Goal: Transaction & Acquisition: Purchase product/service

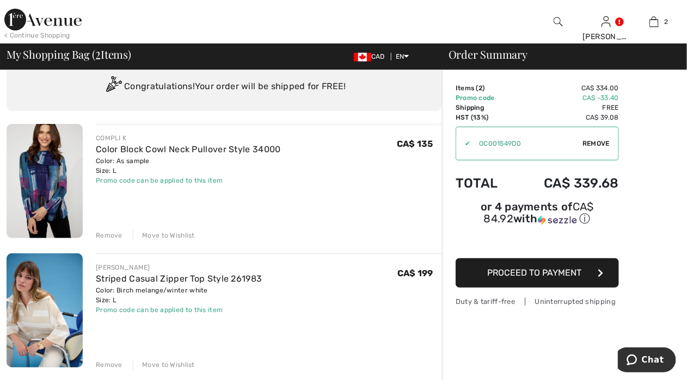
scroll to position [54, 0]
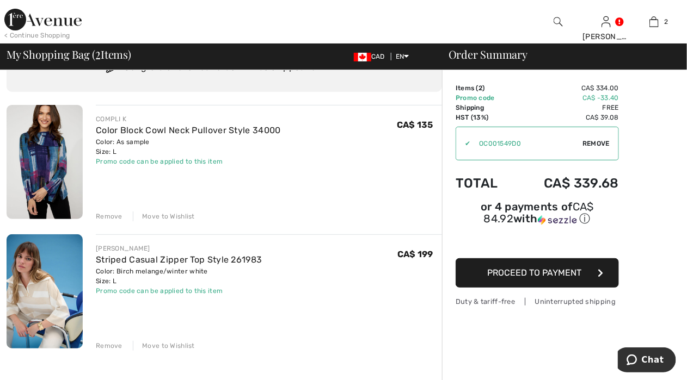
click at [480, 259] on button "Proceed to Payment" at bounding box center [537, 273] width 163 height 29
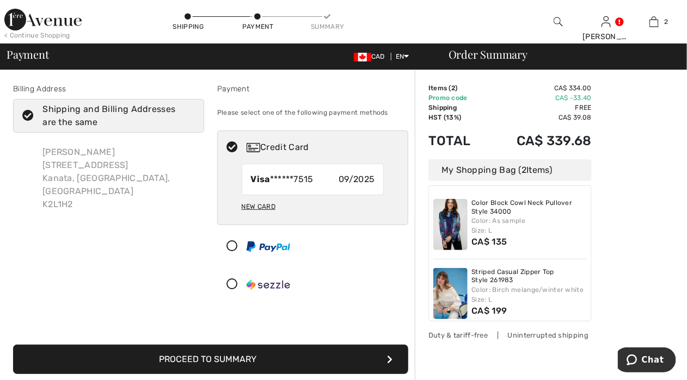
click at [261, 206] on div "New Card" at bounding box center [259, 207] width 34 height 19
radio input "true"
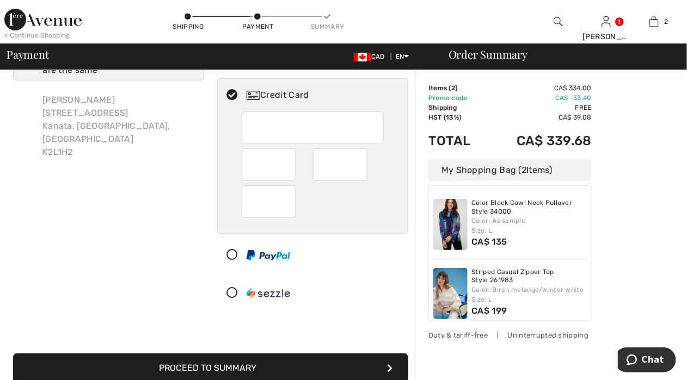
scroll to position [54, 0]
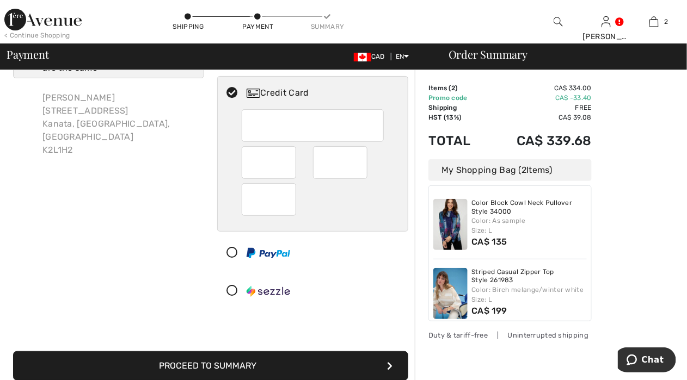
click at [161, 271] on div "Billing Address Shipping and Billing Addresses are the same [PERSON_NAME][GEOGR…" at bounding box center [109, 171] width 204 height 284
click at [280, 364] on button "Proceed to Summary" at bounding box center [210, 366] width 395 height 29
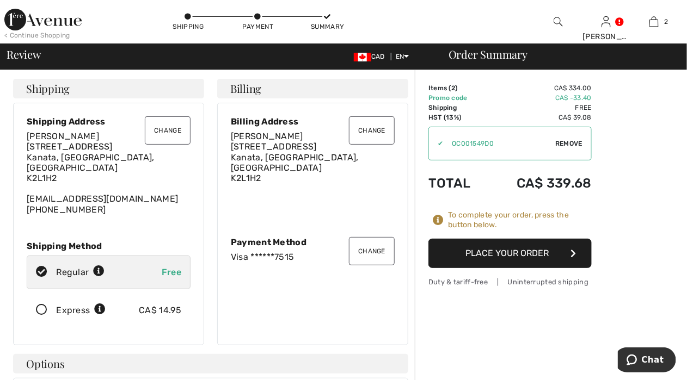
click at [165, 130] on button "Change" at bounding box center [168, 130] width 46 height 28
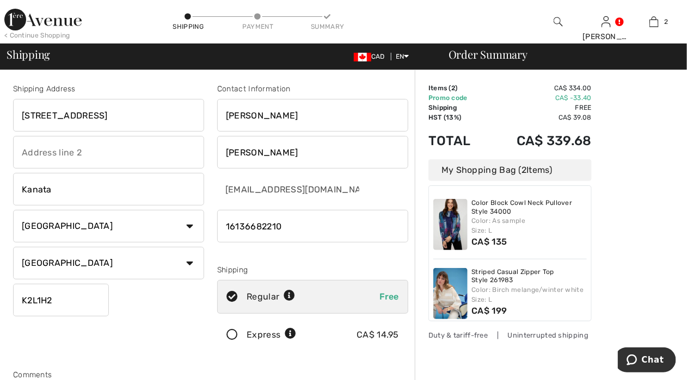
drag, startPoint x: 200, startPoint y: 110, endPoint x: 96, endPoint y: 110, distance: 104.5
click at [96, 110] on input "[STREET_ADDRESS]" at bounding box center [108, 115] width 191 height 33
type input "96 Abbeyhill Drive"
click at [138, 304] on div "Shipping Address 96 Abbeyhill Drive Kanata Country Canada United States Afghani…" at bounding box center [109, 219] width 204 height 273
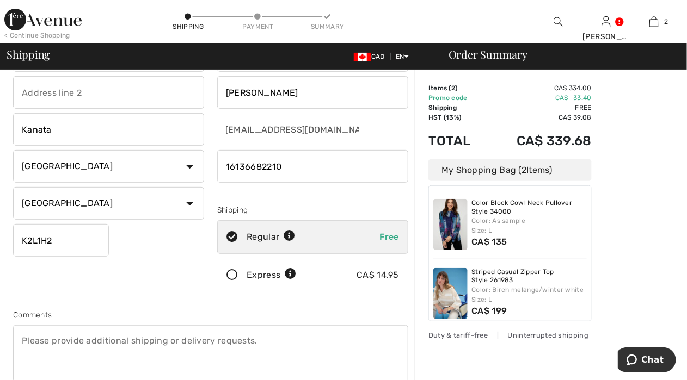
scroll to position [163, 0]
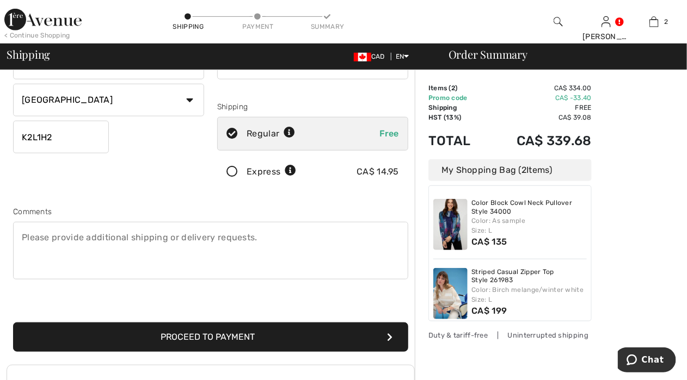
click at [273, 341] on button "Proceed to Payment" at bounding box center [210, 337] width 395 height 29
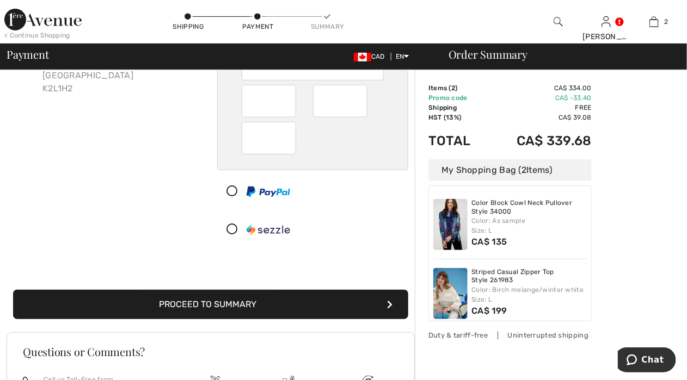
scroll to position [163, 0]
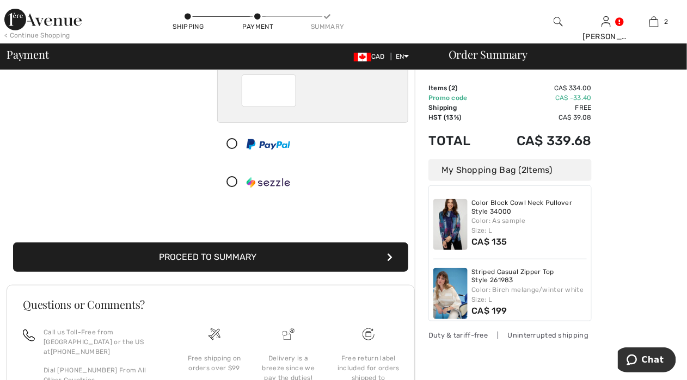
click at [247, 256] on button "Proceed to Summary" at bounding box center [210, 257] width 395 height 29
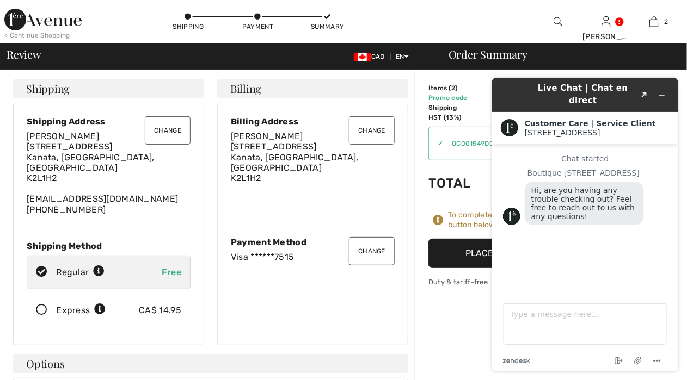
click at [456, 255] on button "Place Your Order" at bounding box center [509, 253] width 163 height 29
click at [666, 87] on button "Minimize widget" at bounding box center [661, 94] width 17 height 15
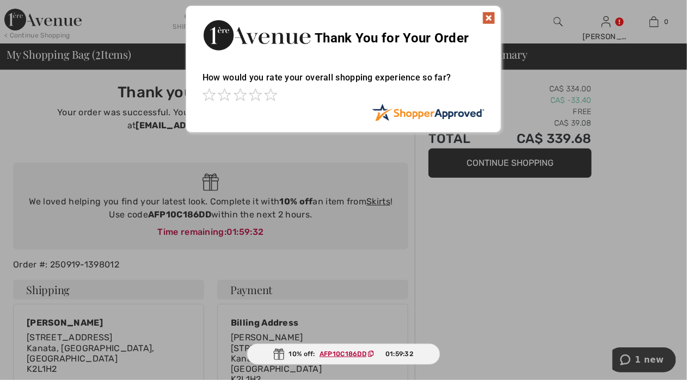
click at [490, 21] on img at bounding box center [488, 17] width 13 height 13
